Goal: Check status: Check status

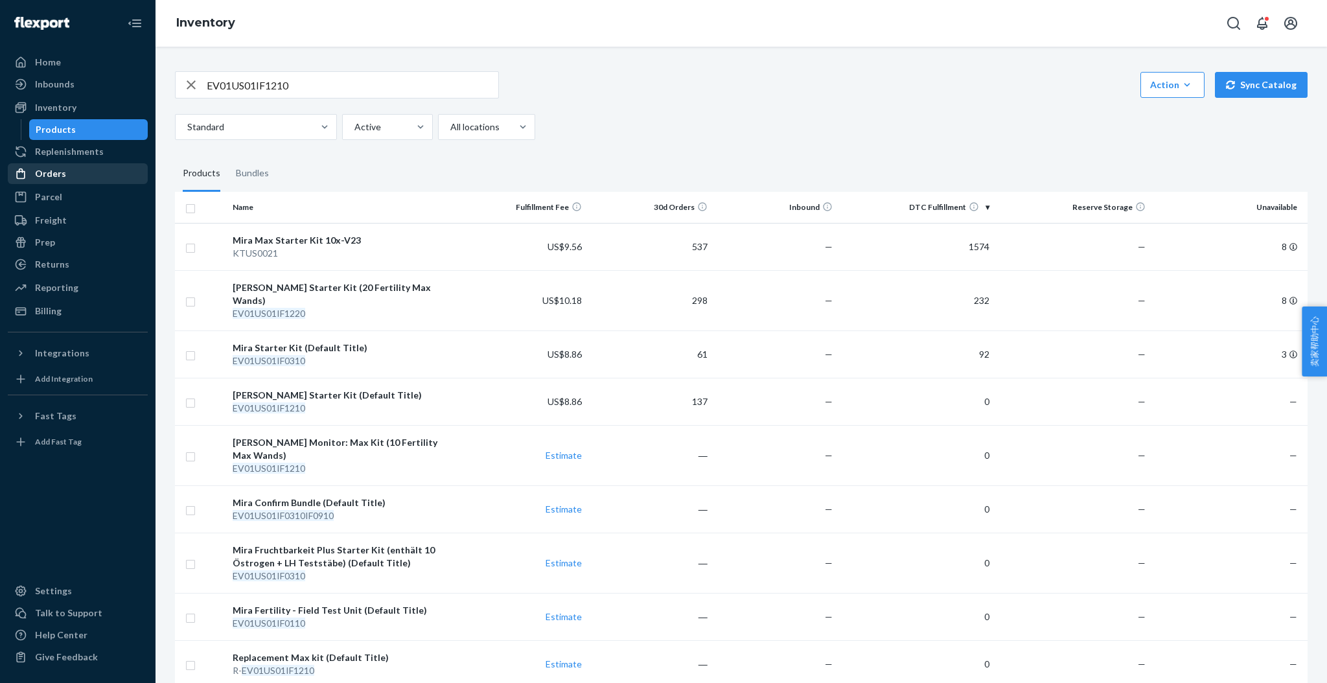
drag, startPoint x: 70, startPoint y: 174, endPoint x: 85, endPoint y: 166, distance: 17.4
click at [70, 174] on div "Orders" at bounding box center [77, 174] width 137 height 18
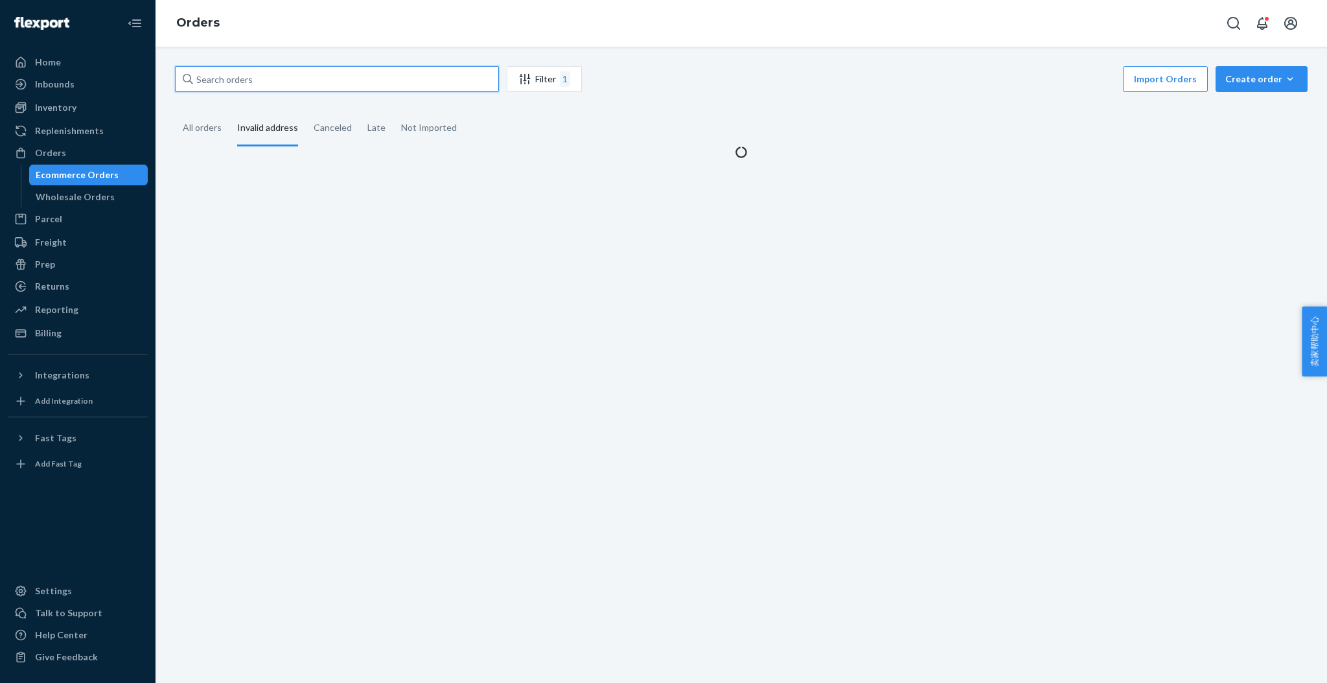
click at [288, 85] on input "text" at bounding box center [337, 79] width 324 height 26
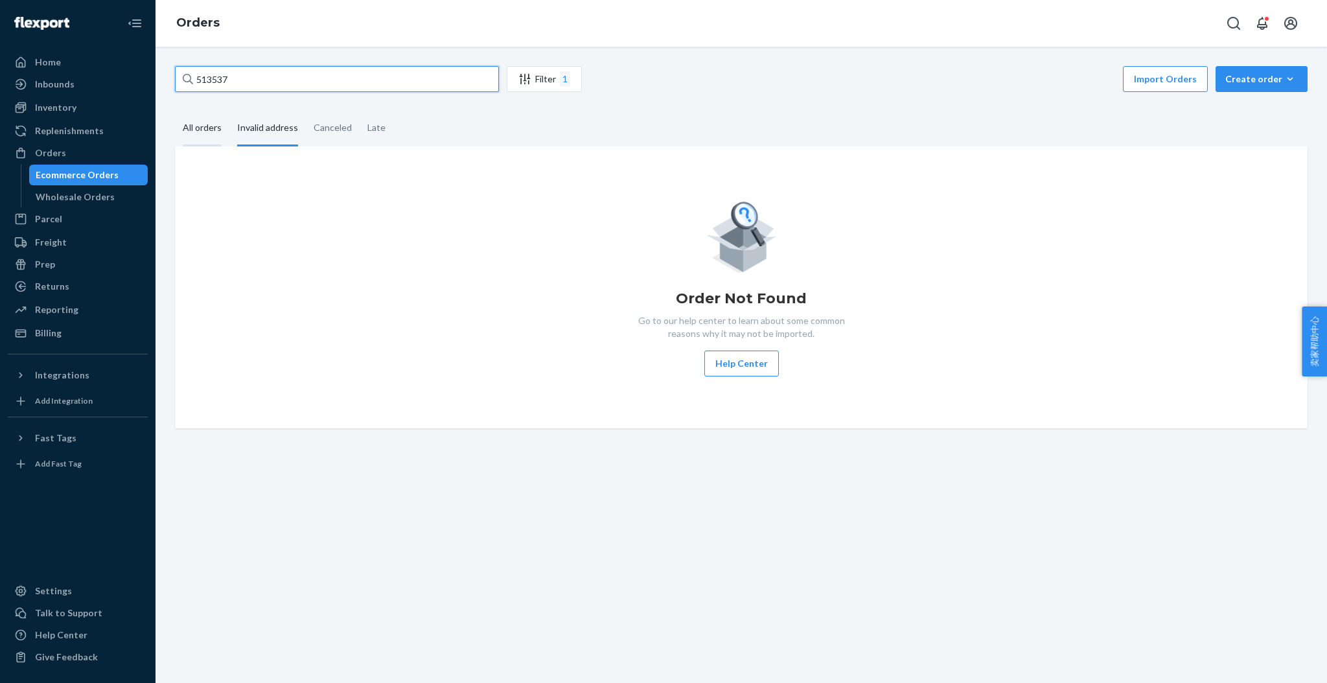
type input "513537"
click at [212, 130] on div "All orders" at bounding box center [202, 129] width 39 height 36
click at [175, 111] on input "All orders" at bounding box center [175, 111] width 0 height 0
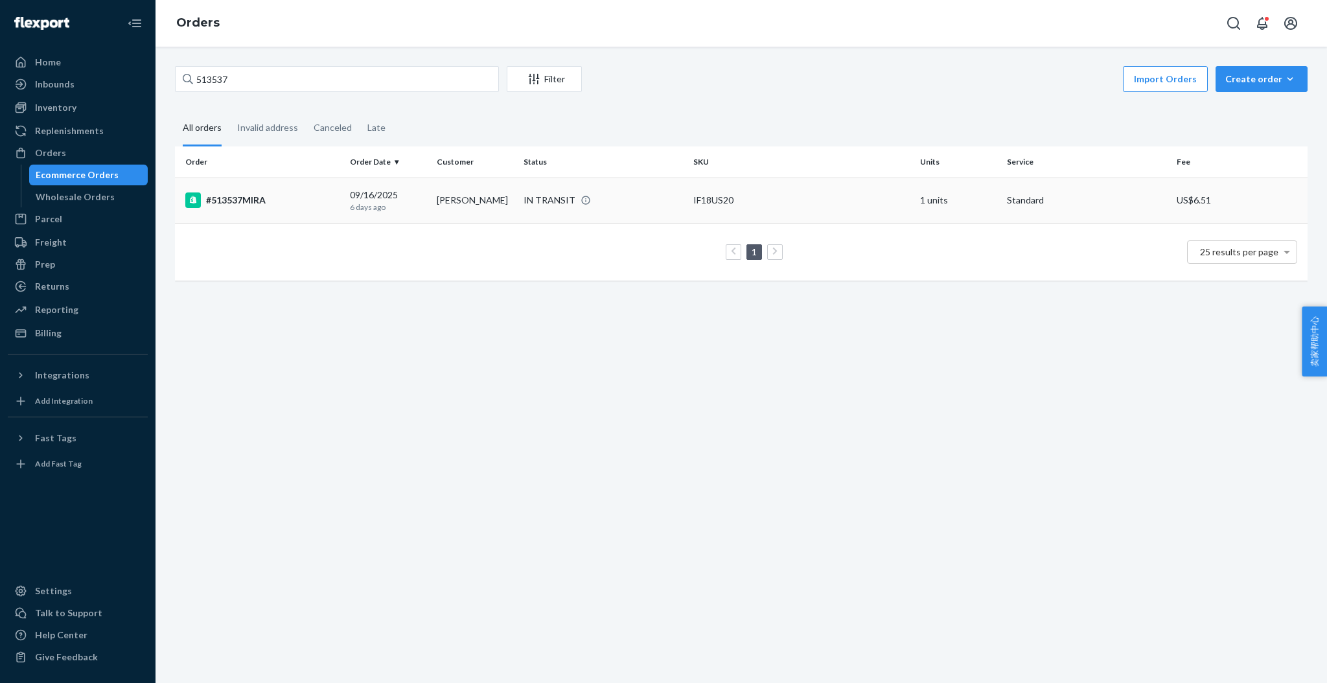
click at [274, 207] on div "#513537MIRA" at bounding box center [262, 200] width 154 height 16
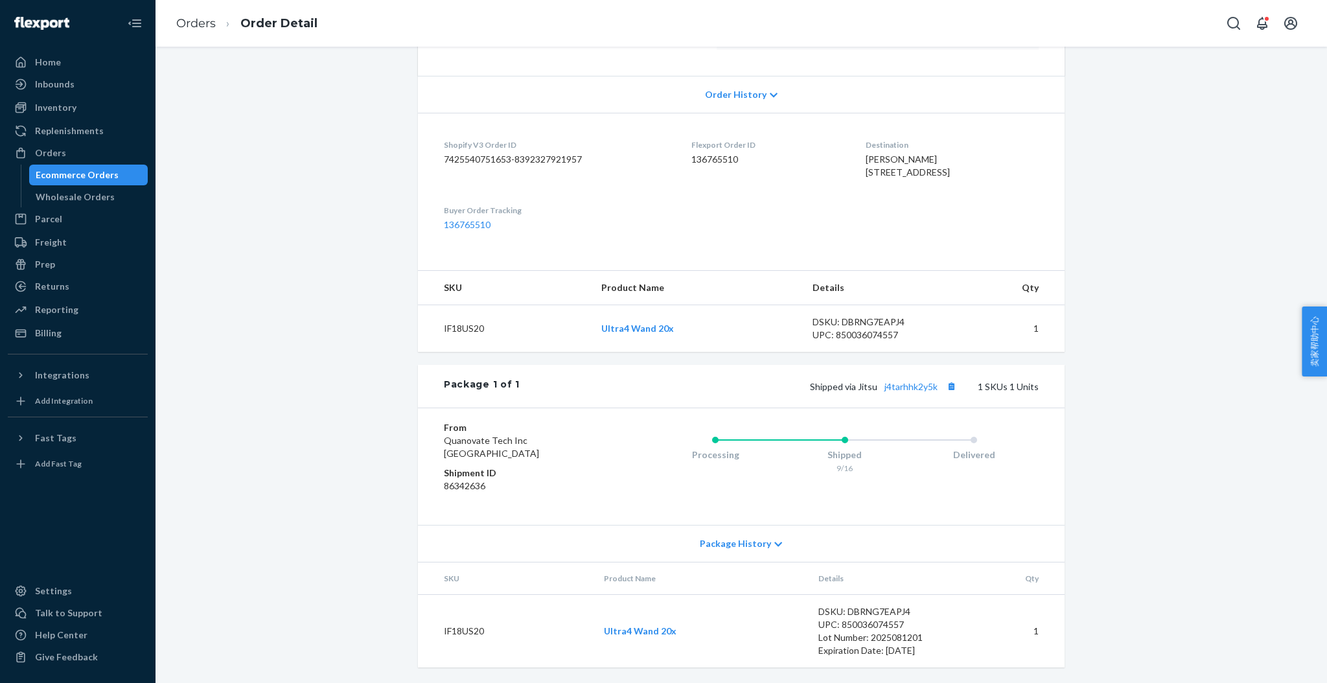
scroll to position [275, 0]
click at [899, 384] on link "j4tarhhk2y5k" at bounding box center [910, 386] width 53 height 11
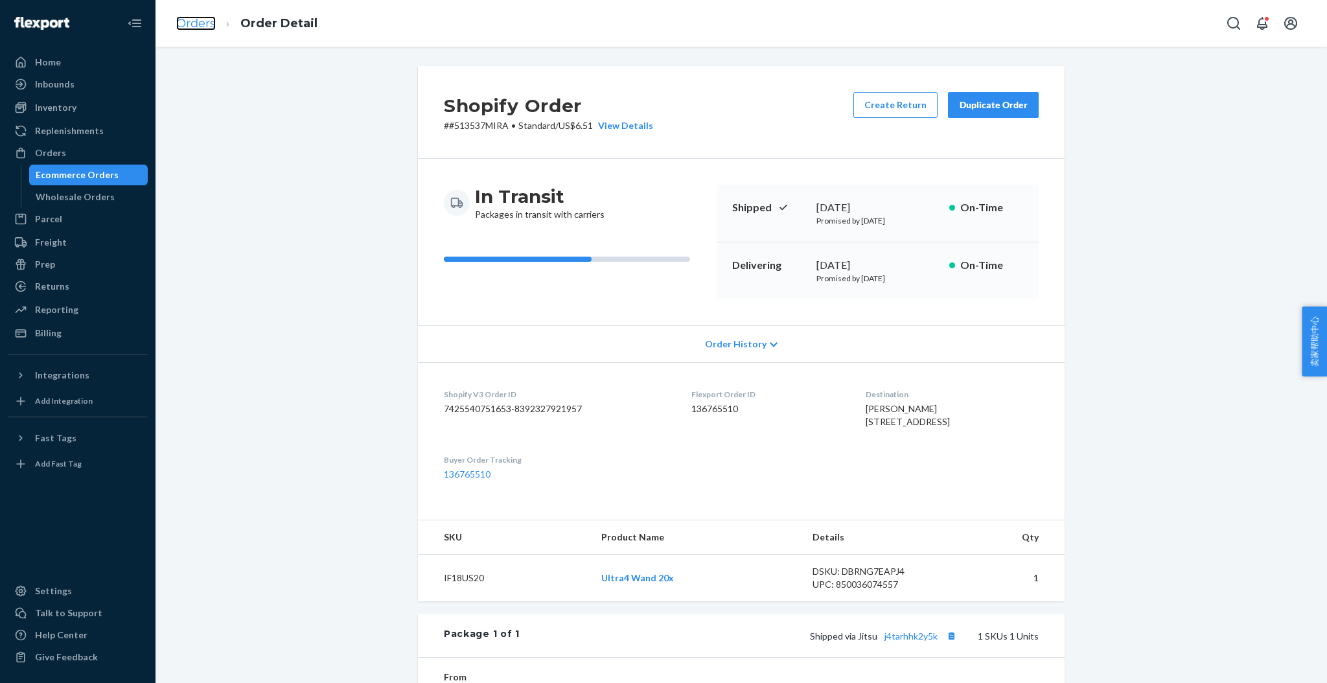
click at [183, 24] on link "Orders" at bounding box center [196, 23] width 40 height 14
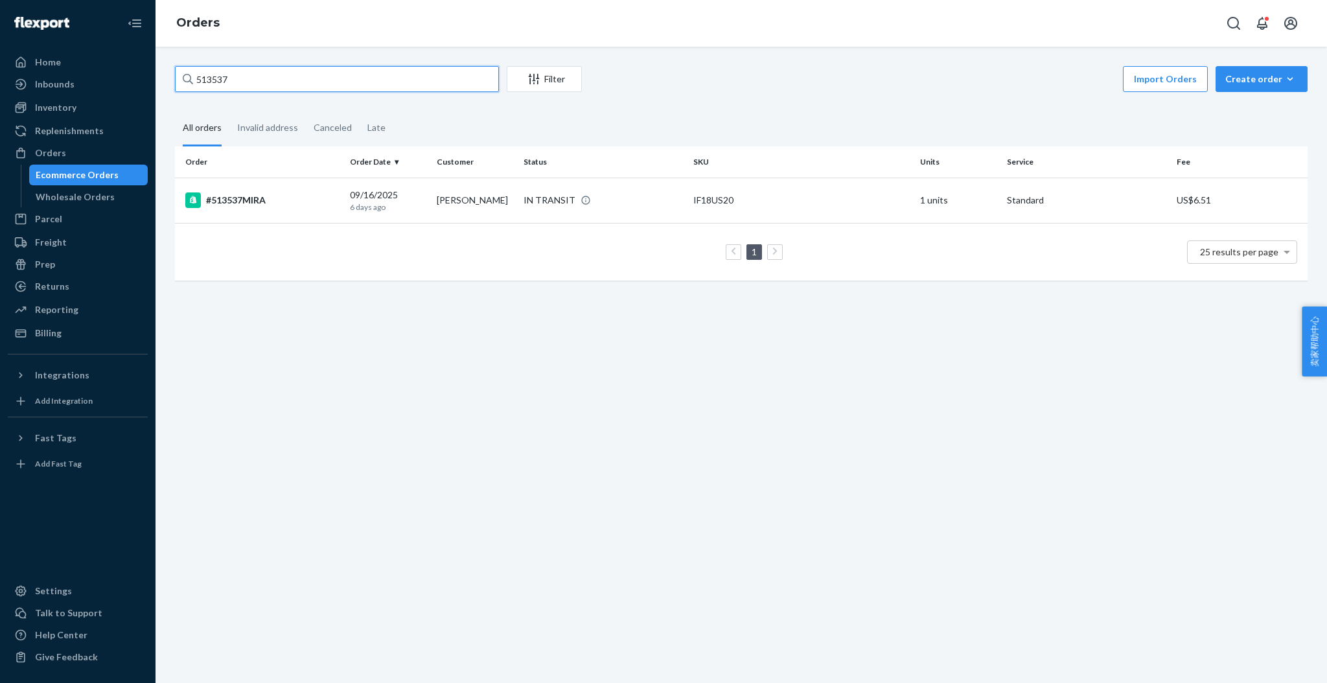
drag, startPoint x: 250, startPoint y: 71, endPoint x: 192, endPoint y: 71, distance: 57.6
click at [192, 71] on div "513537" at bounding box center [337, 79] width 324 height 26
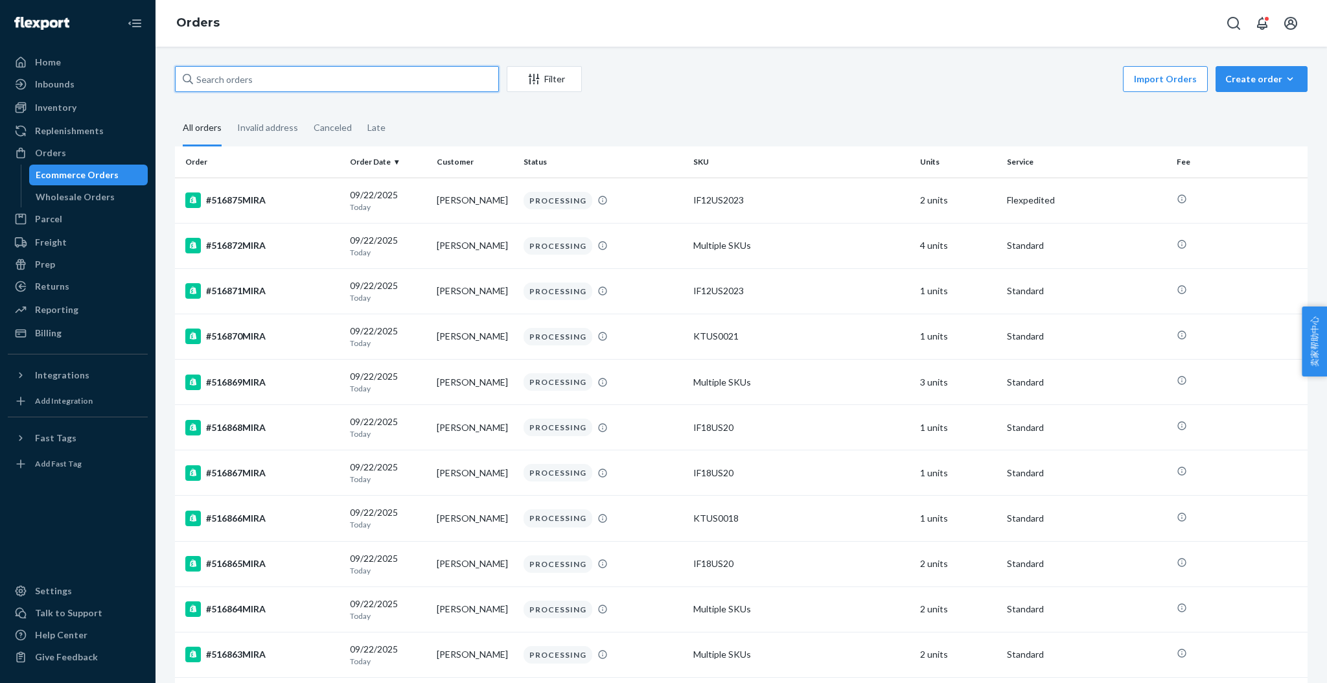
click at [302, 78] on input "text" at bounding box center [337, 79] width 324 height 26
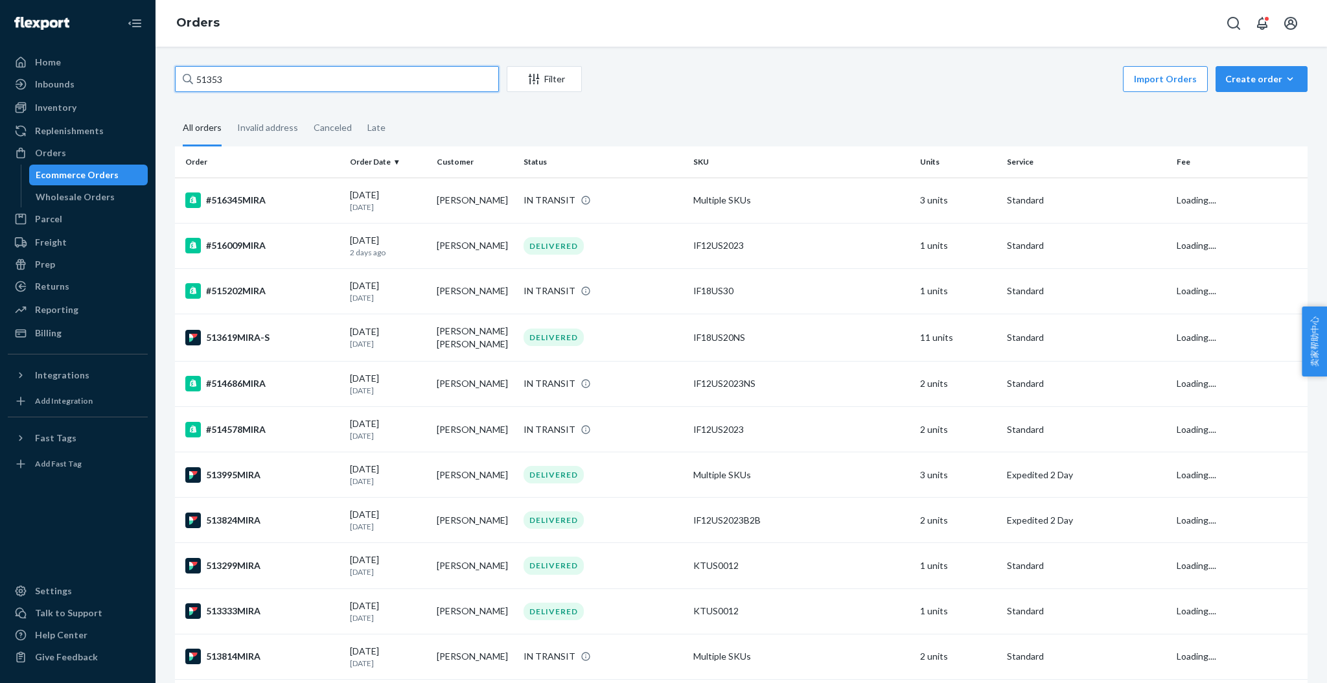
type input "513537"
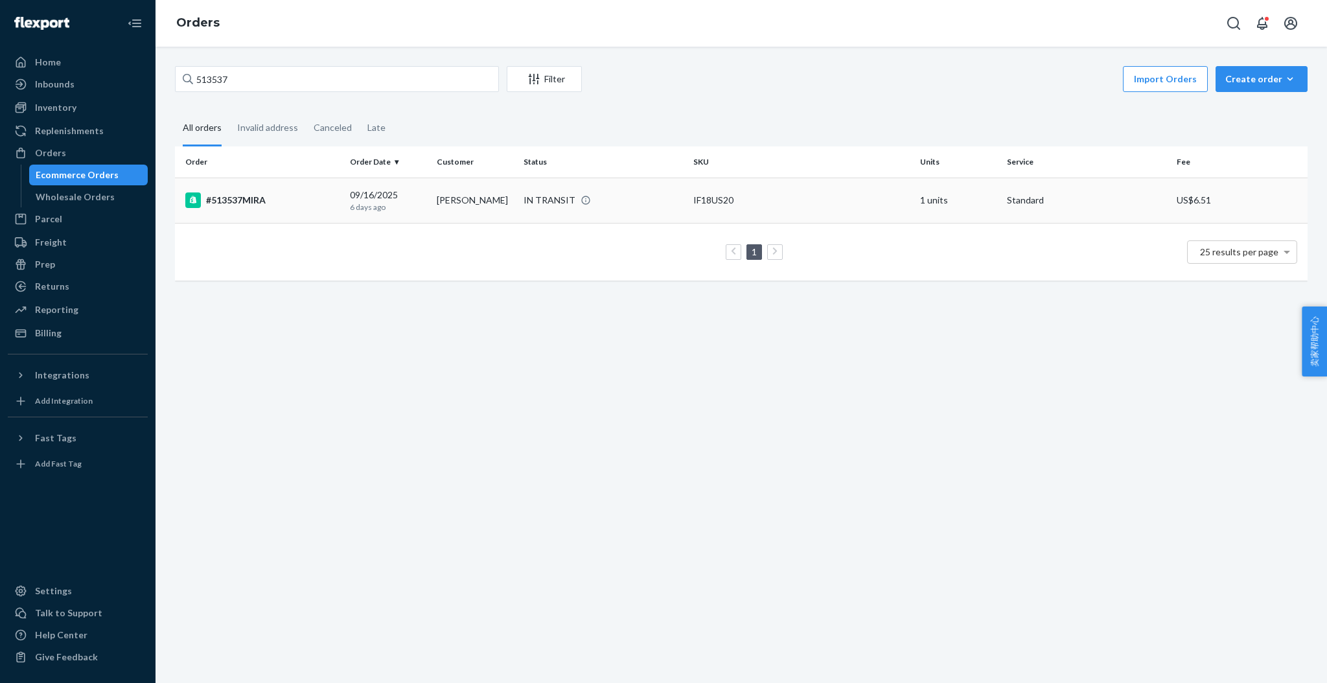
click at [234, 201] on div "#513537MIRA" at bounding box center [262, 200] width 154 height 16
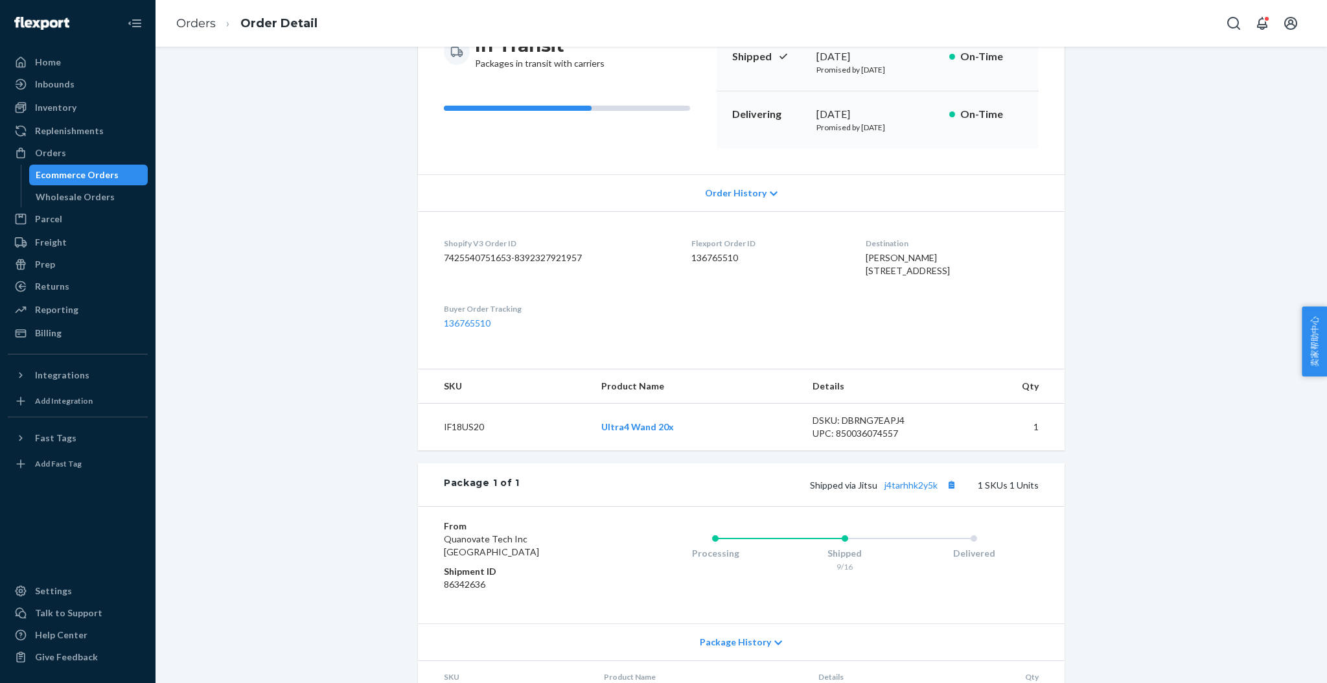
scroll to position [102, 0]
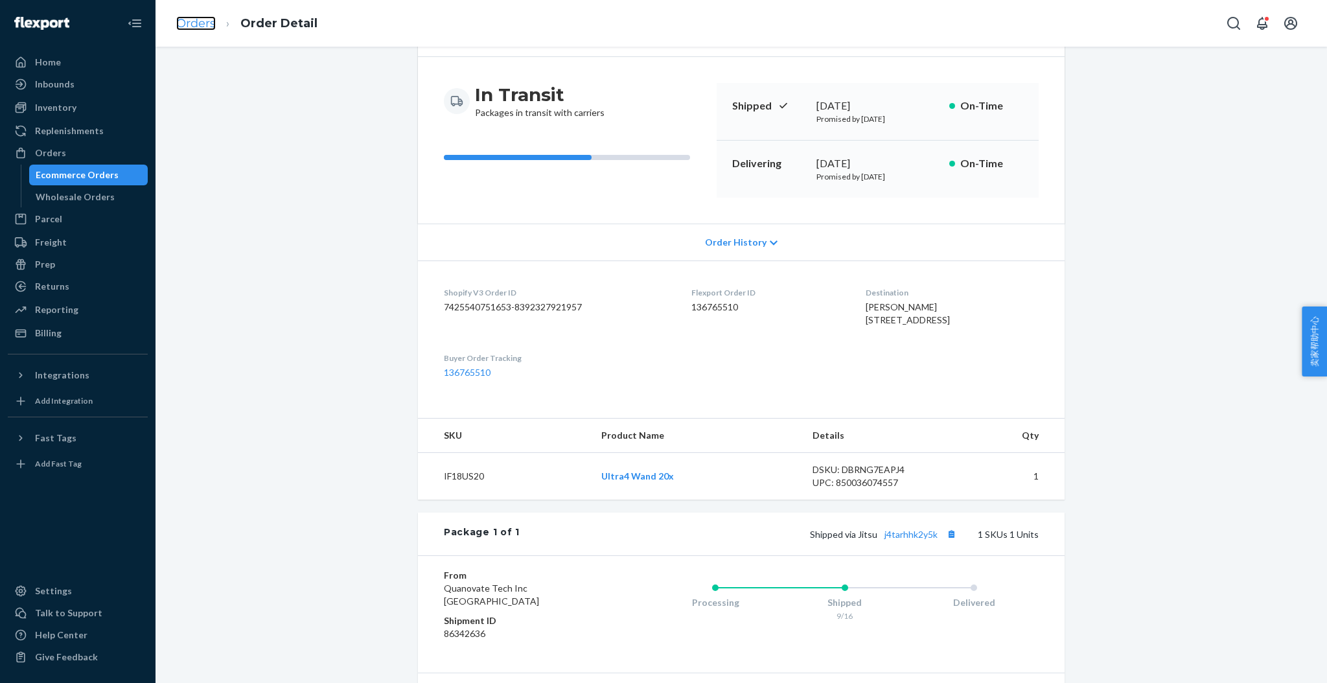
click at [188, 26] on link "Orders" at bounding box center [196, 23] width 40 height 14
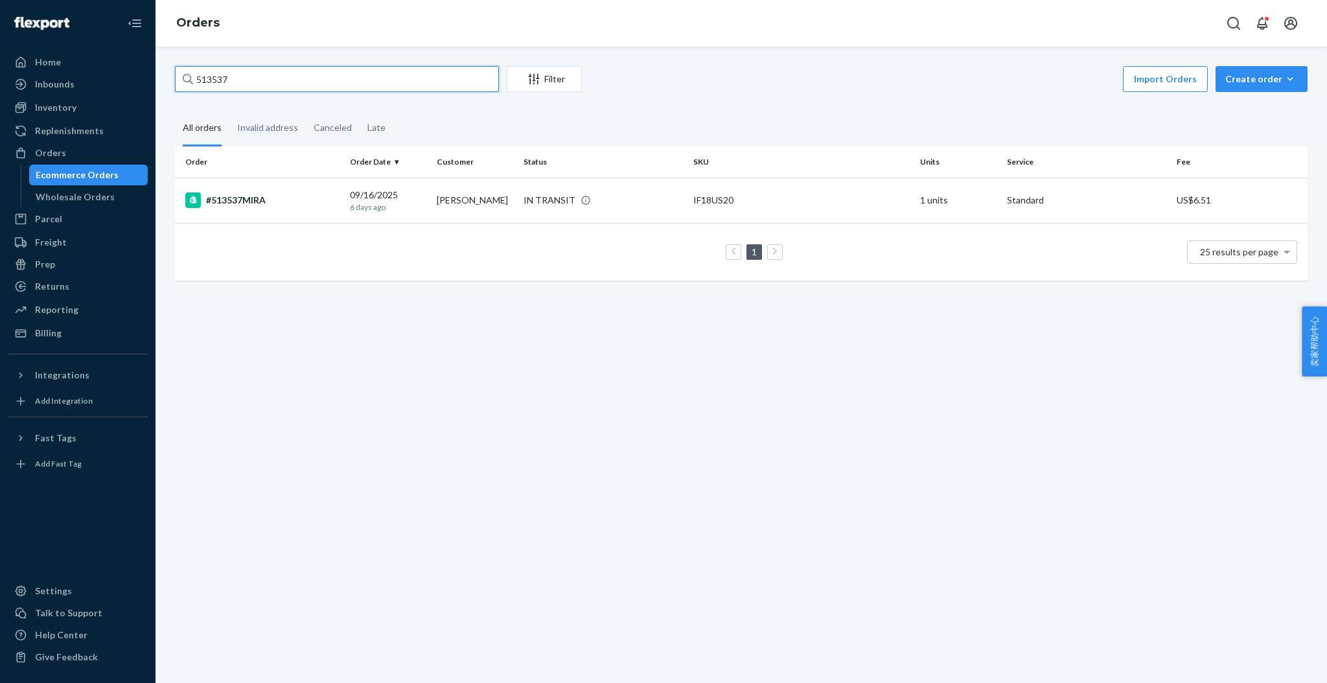
drag, startPoint x: 277, startPoint y: 82, endPoint x: 159, endPoint y: 82, distance: 118.5
click at [159, 82] on div "513537 Filter Import Orders Create order Ecommerce order Removal order All orde…" at bounding box center [740, 365] width 1171 height 636
paste input "478012MIRA"
type input "478012MIRA"
click at [279, 205] on div "478012MIRA-1" at bounding box center [262, 200] width 154 height 16
